Goal: Task Accomplishment & Management: Manage account settings

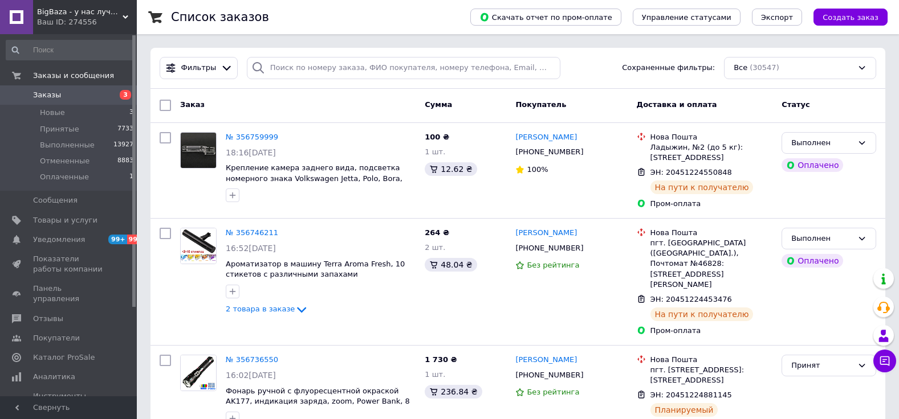
click at [88, 94] on span "Заказы" at bounding box center [69, 95] width 72 height 10
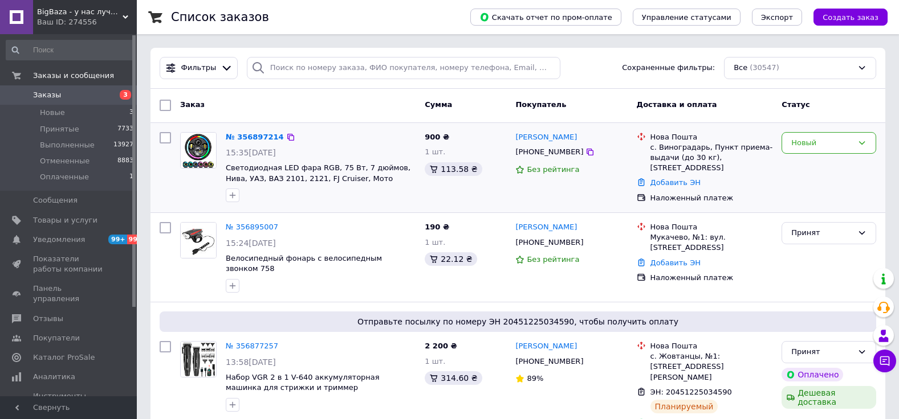
drag, startPoint x: 815, startPoint y: 142, endPoint x: 766, endPoint y: 148, distance: 49.3
click at [815, 142] on div "Новый" at bounding box center [822, 143] width 62 height 12
click at [807, 212] on li "Отменен" at bounding box center [828, 208] width 93 height 21
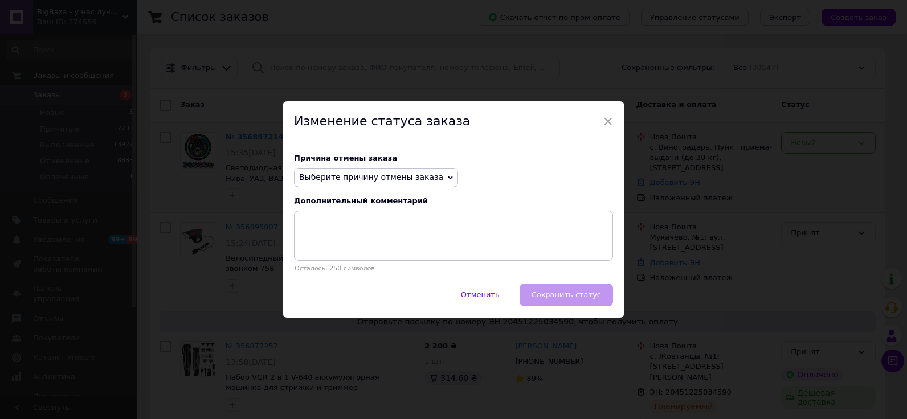
click at [426, 180] on span "Выберите причину отмены заказа" at bounding box center [376, 177] width 164 height 19
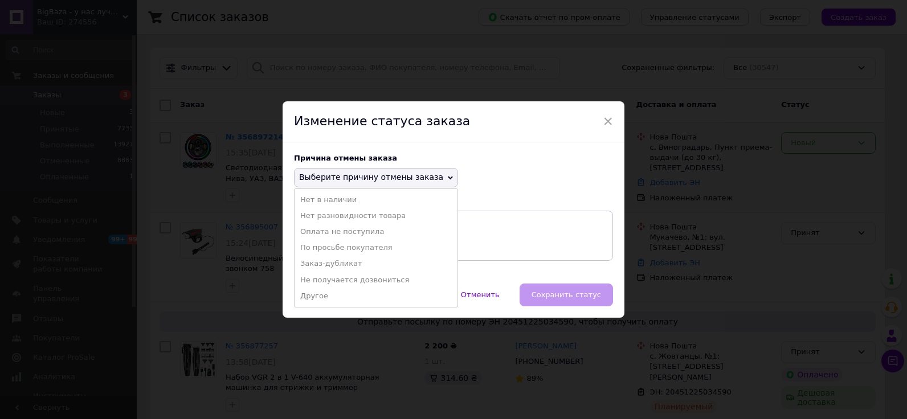
drag, startPoint x: 365, startPoint y: 247, endPoint x: 374, endPoint y: 248, distance: 9.8
click at [365, 248] on li "По просьбе покупателя" at bounding box center [376, 248] width 163 height 16
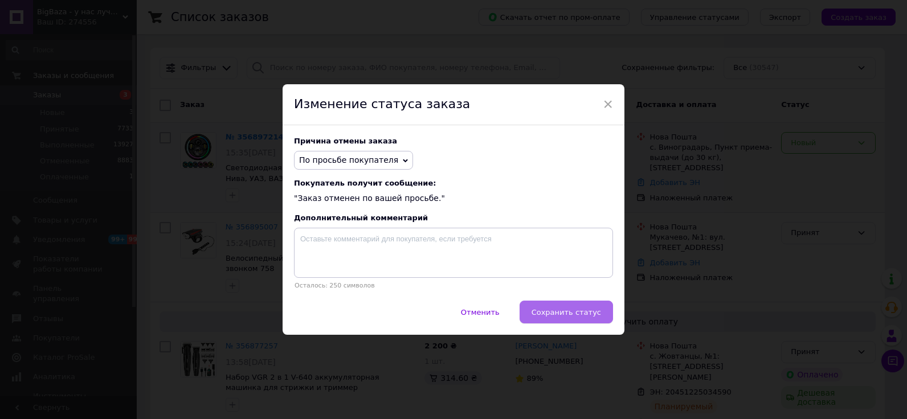
click at [556, 310] on span "Сохранить статус" at bounding box center [567, 312] width 70 height 9
